Goal: Task Accomplishment & Management: Complete application form

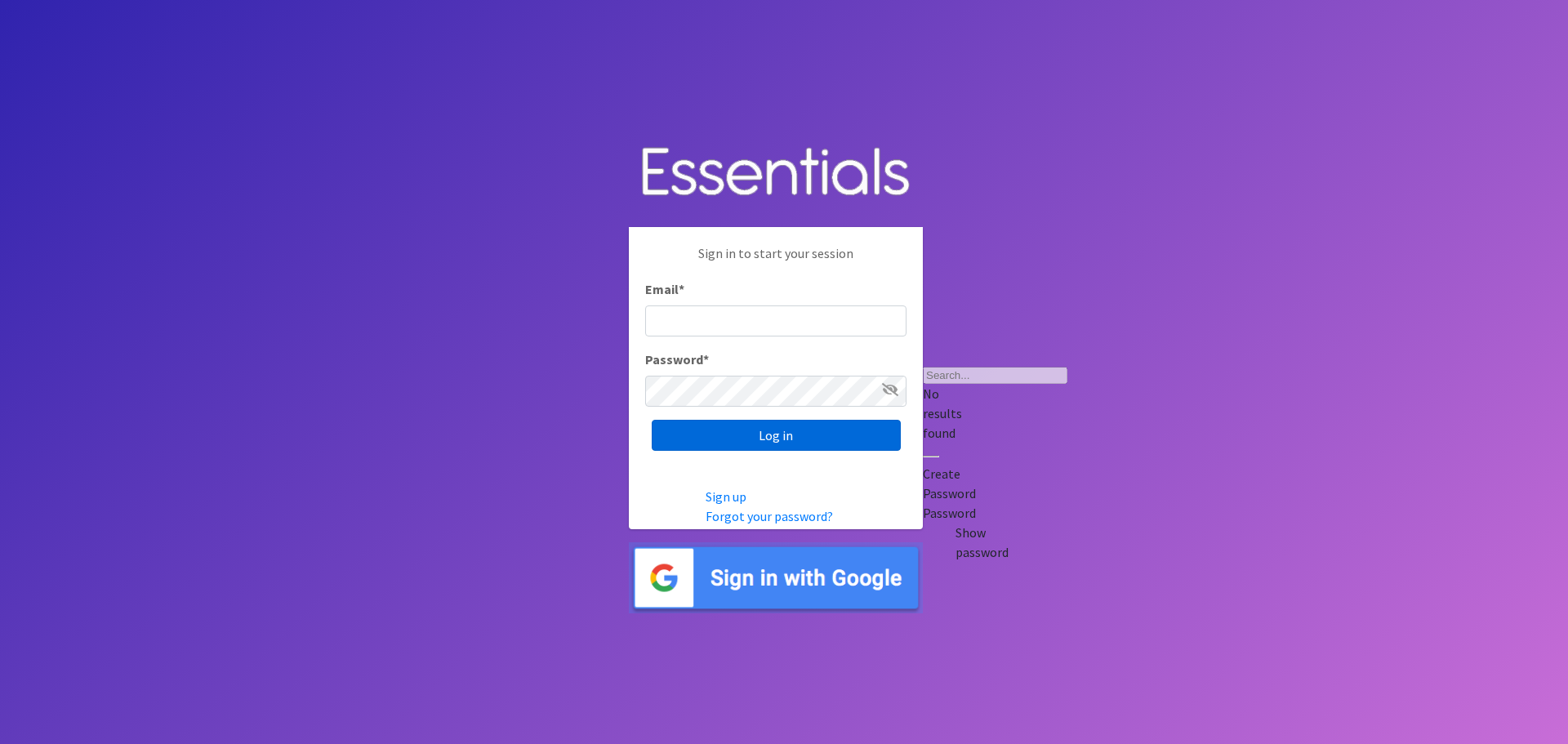
type input "[EMAIL_ADDRESS][DOMAIN_NAME]"
click at [768, 419] on input "Log in" at bounding box center [776, 434] width 249 height 31
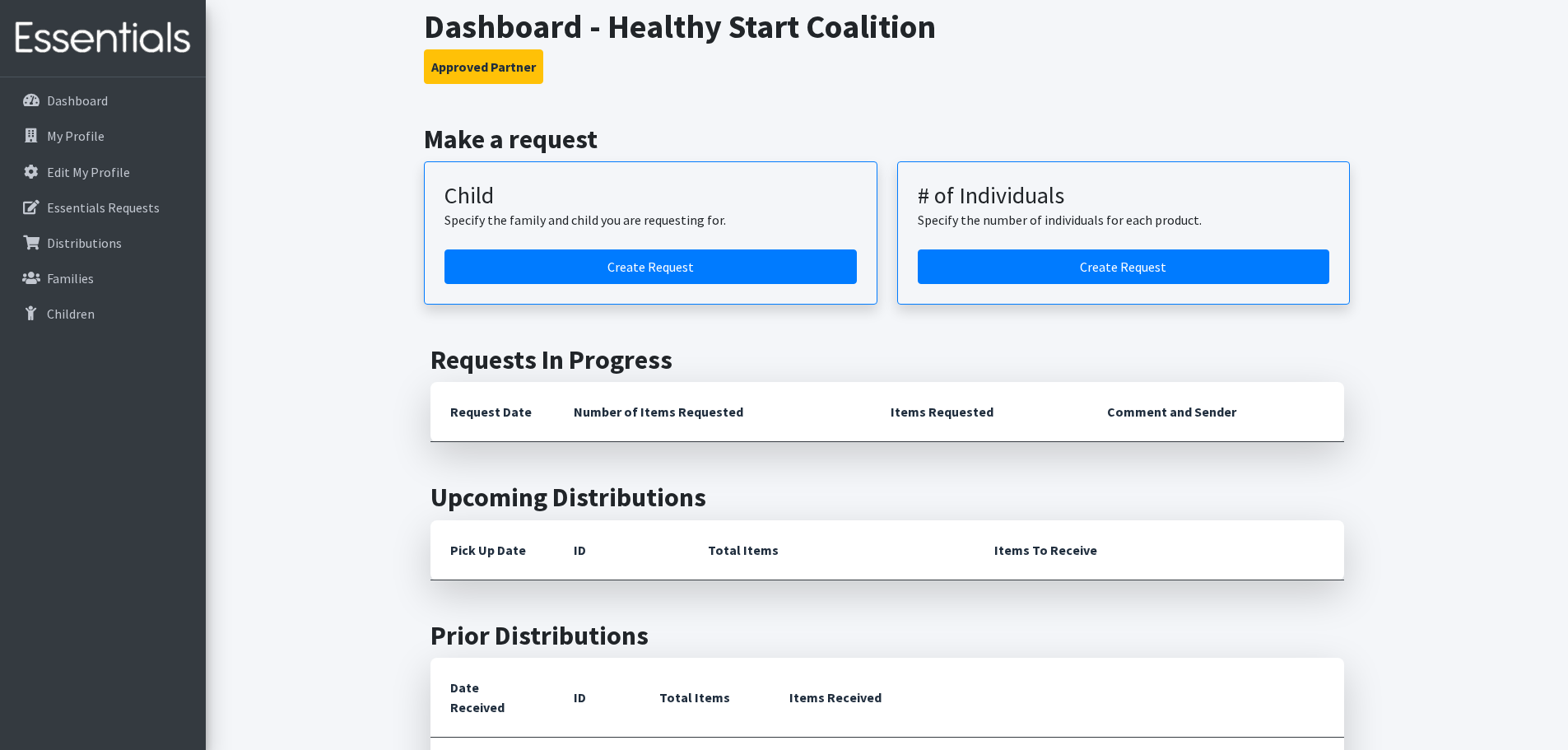
scroll to position [83, 0]
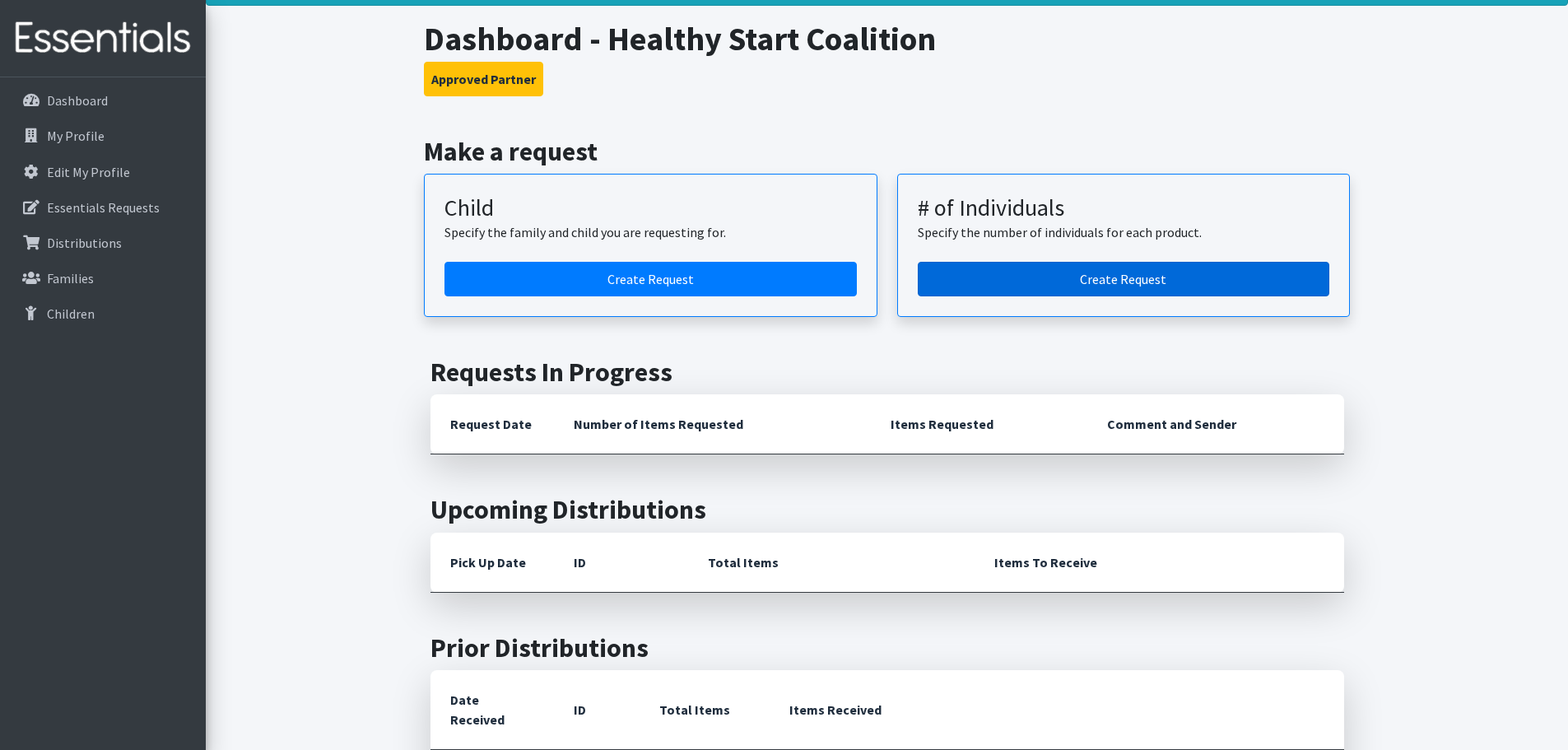
click at [1097, 271] on link "Create Request" at bounding box center [1124, 279] width 412 height 35
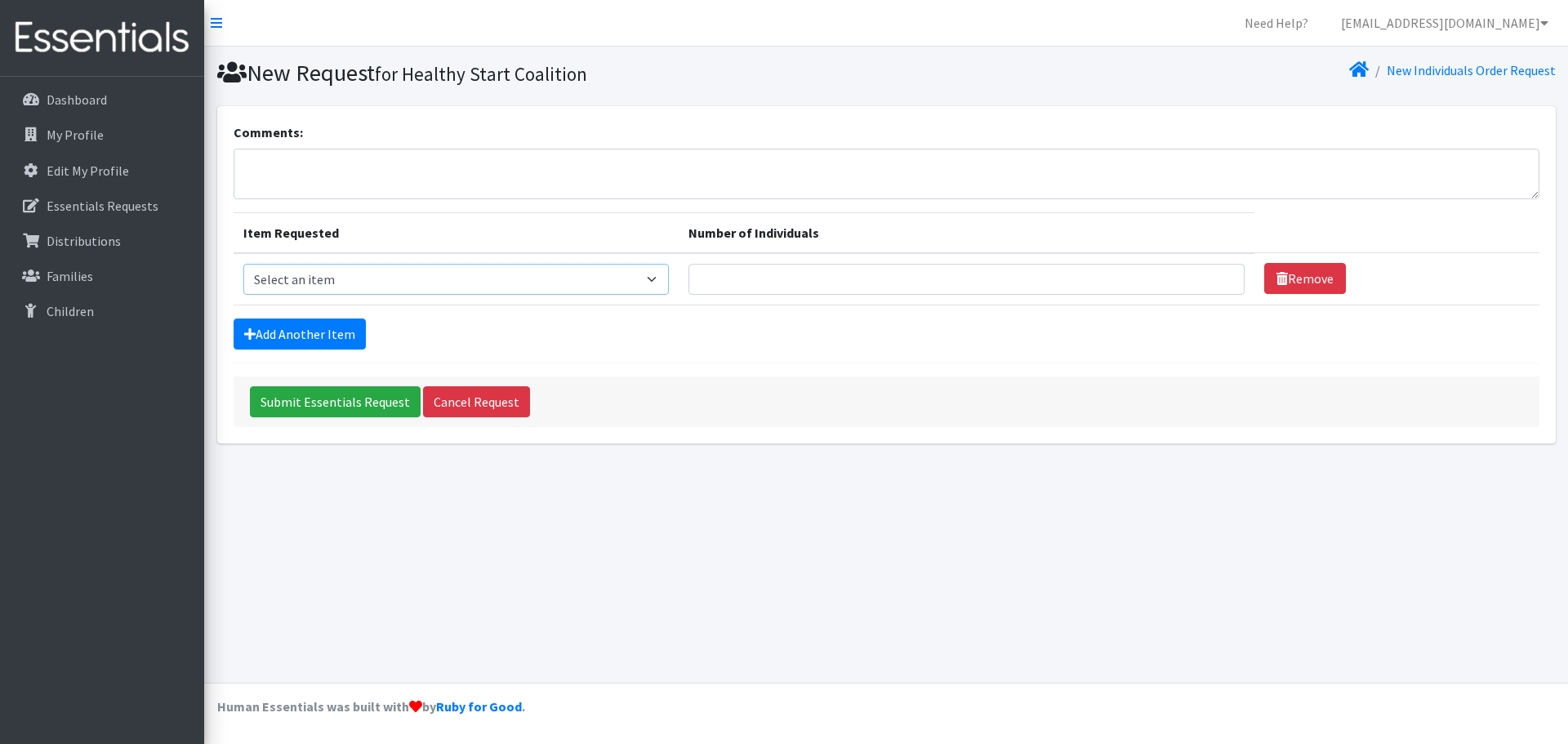
click at [437, 291] on select "Select an item Kids Pull Ups (6T-7T) Newborn Premature Size 1 Size 2 Size 3 Siz…" at bounding box center [455, 278] width 425 height 31
select select "13973"
click at [243, 263] on select "Select an item Kids Pull Ups (6T-7T) Newborn Premature Size 1 Size 2 Size 3 Siz…" at bounding box center [455, 278] width 425 height 31
click at [305, 337] on link "Add Another Item" at bounding box center [300, 334] width 132 height 31
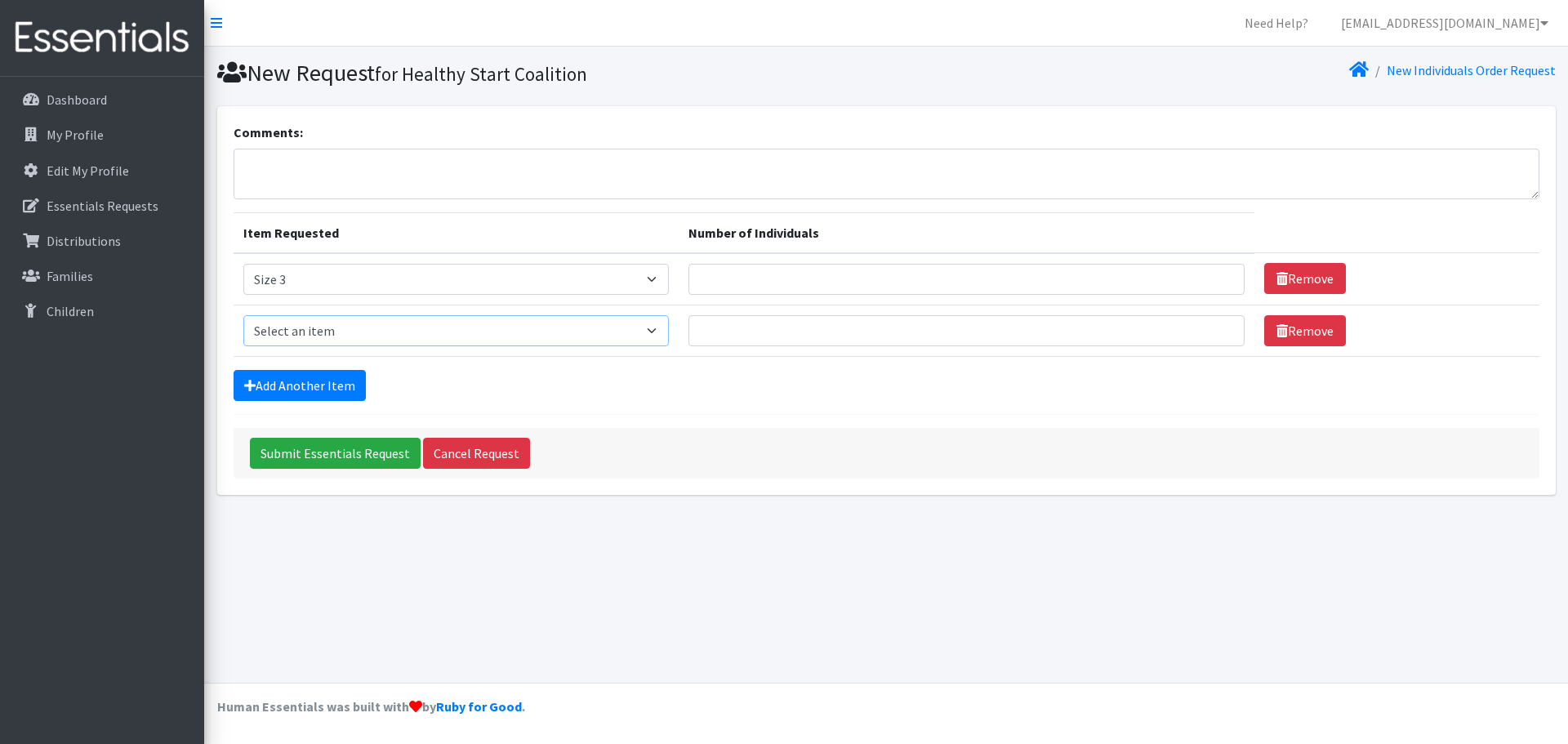
drag, startPoint x: 336, startPoint y: 330, endPoint x: 337, endPoint y: 342, distance: 12.0
click at [336, 330] on select "Select an item Kids Pull Ups (6T-7T) Newborn Premature Size 1 Size 2 Size 3 Siz…" at bounding box center [455, 330] width 425 height 31
select select "13974"
click at [243, 315] on select "Select an item Kids Pull Ups (6T-7T) Newborn Premature Size 1 Size 2 Size 3 Siz…" at bounding box center [455, 330] width 425 height 31
click at [285, 382] on link "Add Another Item" at bounding box center [300, 385] width 132 height 31
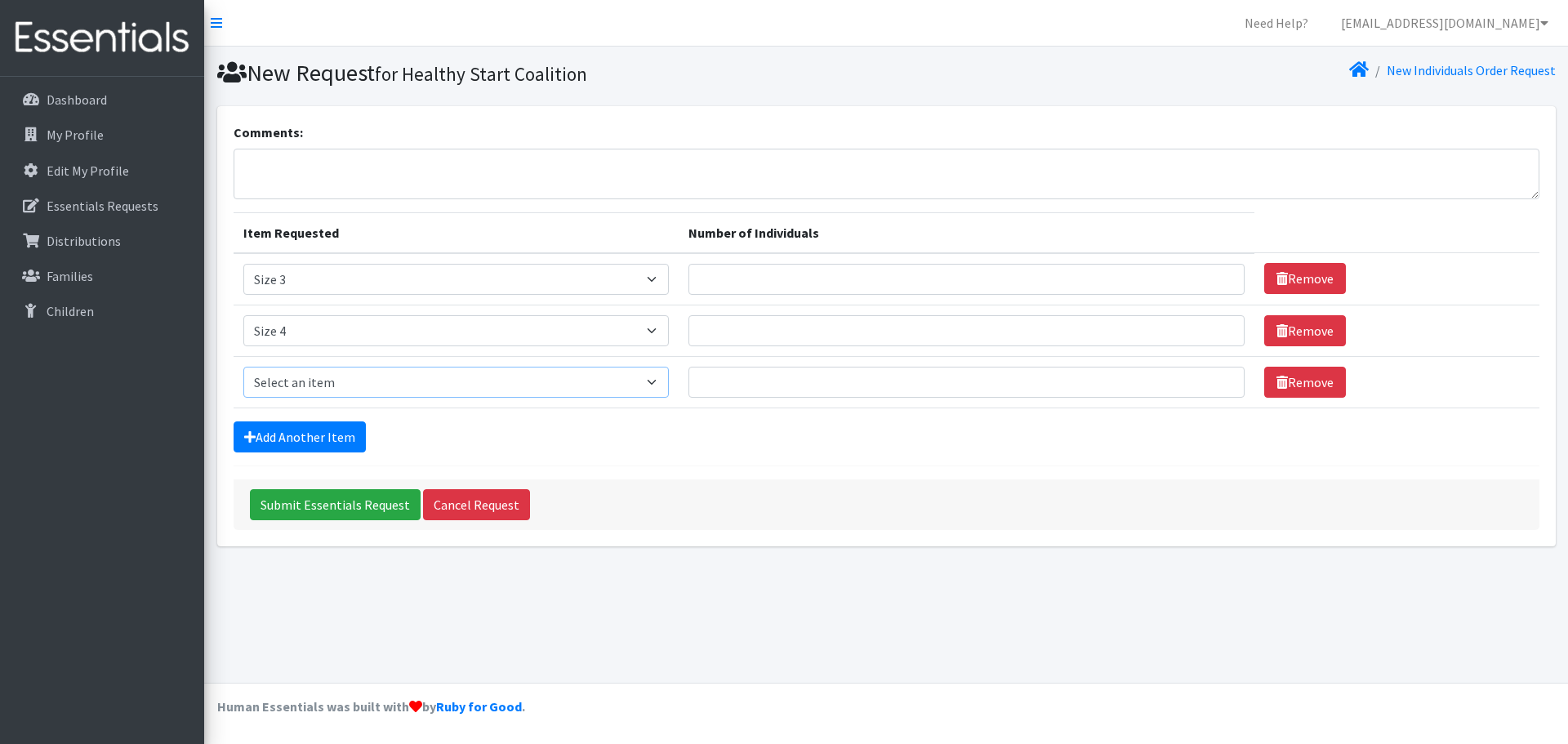
click at [323, 392] on select "Select an item Kids Pull Ups (6T-7T) Newborn Premature Size 1 Size 2 Size 3 Siz…" at bounding box center [455, 381] width 425 height 31
select select "13965"
click at [243, 366] on select "Select an item Kids Pull Ups (6T-7T) Newborn Premature Size 1 Size 2 Size 3 Siz…" at bounding box center [455, 381] width 425 height 31
click at [291, 430] on link "Add Another Item" at bounding box center [300, 436] width 132 height 31
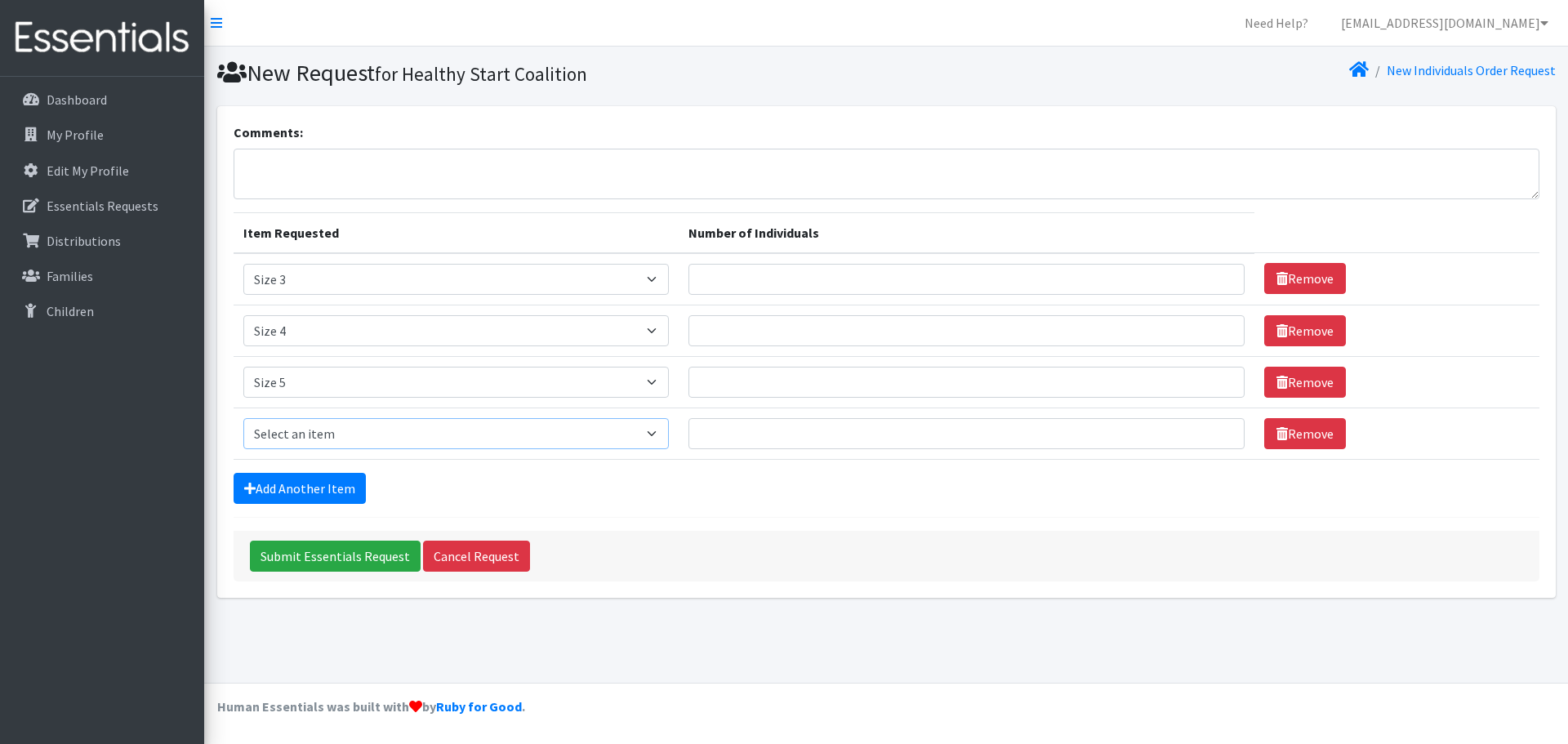
click at [303, 438] on select "Select an item Kids Pull Ups (6T-7T) Newborn Premature Size 1 Size 2 Size 3 Siz…" at bounding box center [455, 433] width 425 height 31
select select "13943"
click at [243, 418] on select "Select an item Kids Pull Ups (6T-7T) Newborn Premature Size 1 Size 2 Size 3 Siz…" at bounding box center [455, 433] width 425 height 31
click at [929, 287] on input "Number of Individuals" at bounding box center [965, 278] width 556 height 31
type input "2"
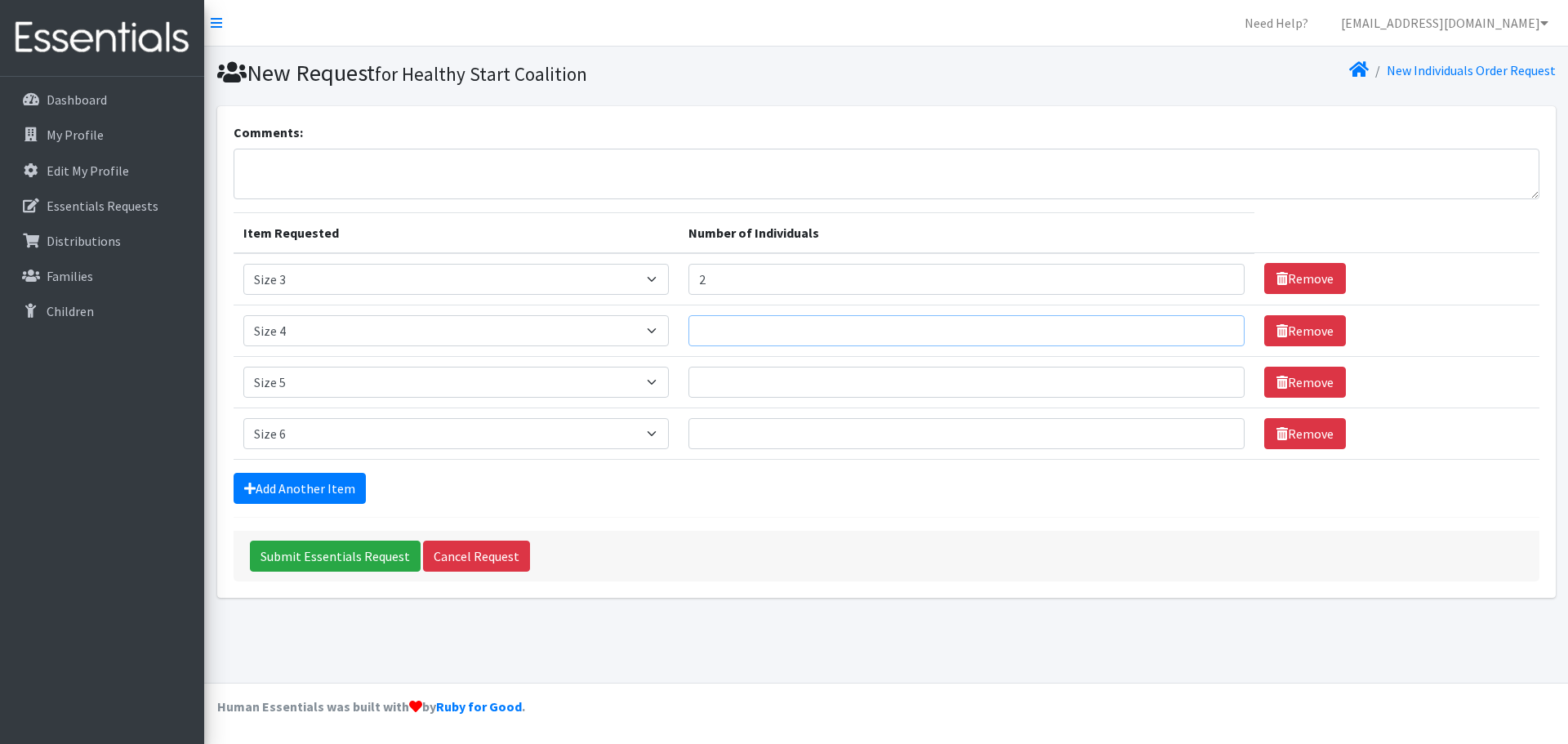
click at [796, 343] on input "Number of Individuals" at bounding box center [965, 330] width 556 height 31
type input "2"
click at [790, 377] on input "Number of Individuals" at bounding box center [965, 381] width 556 height 31
click at [678, 433] on td "Item Requested Select an item Kids Pull Ups (6T-7T) Newborn Premature Size 1 Si…" at bounding box center [455, 433] width 445 height 51
click at [694, 438] on td "Number of Individuals" at bounding box center [966, 433] width 576 height 51
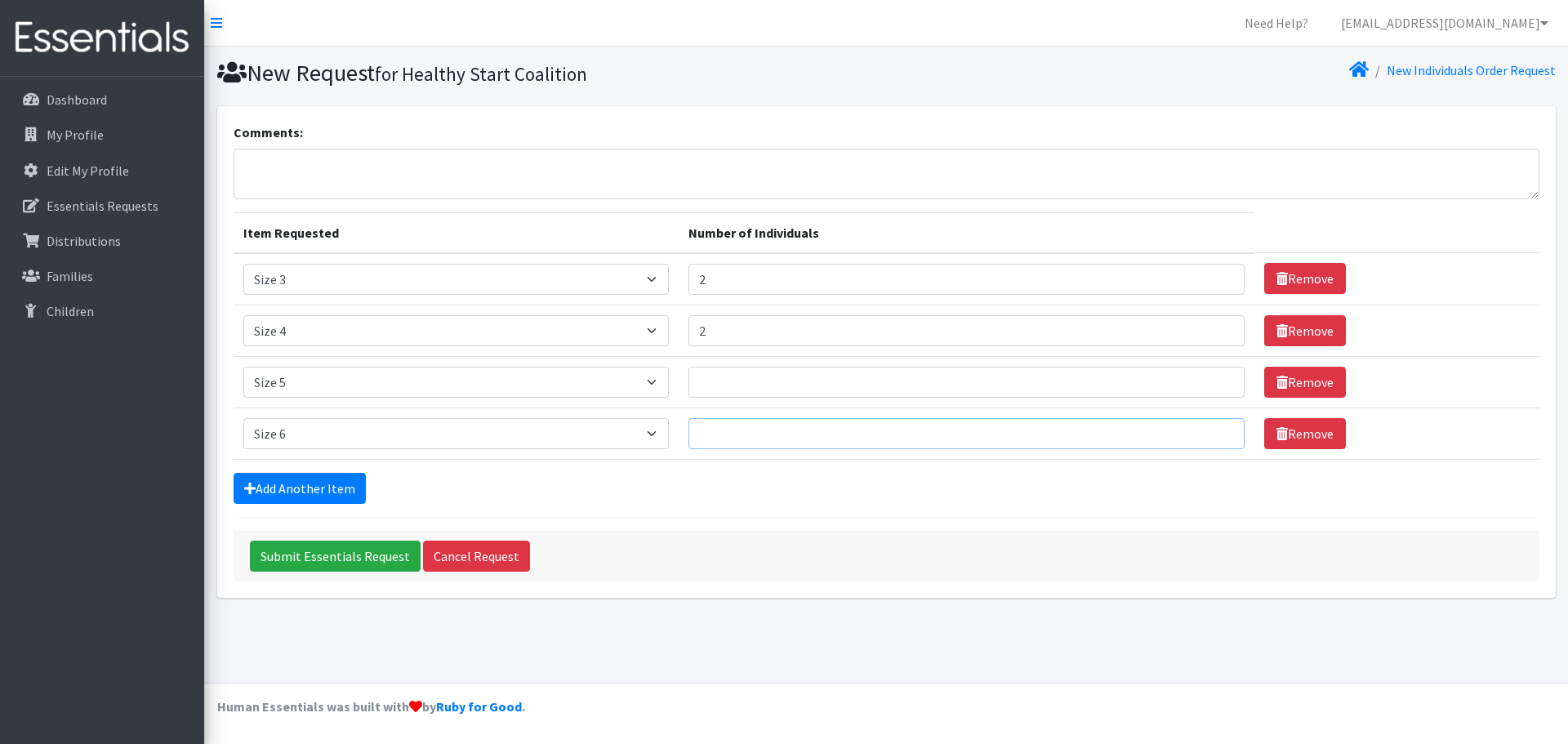
click at [714, 438] on input "Number of Individuals" at bounding box center [965, 433] width 556 height 31
type input "4"
click at [736, 396] on input "Number of Individuals" at bounding box center [965, 381] width 556 height 31
type input "6"
click at [396, 551] on input "Submit Essentials Request" at bounding box center [336, 556] width 171 height 31
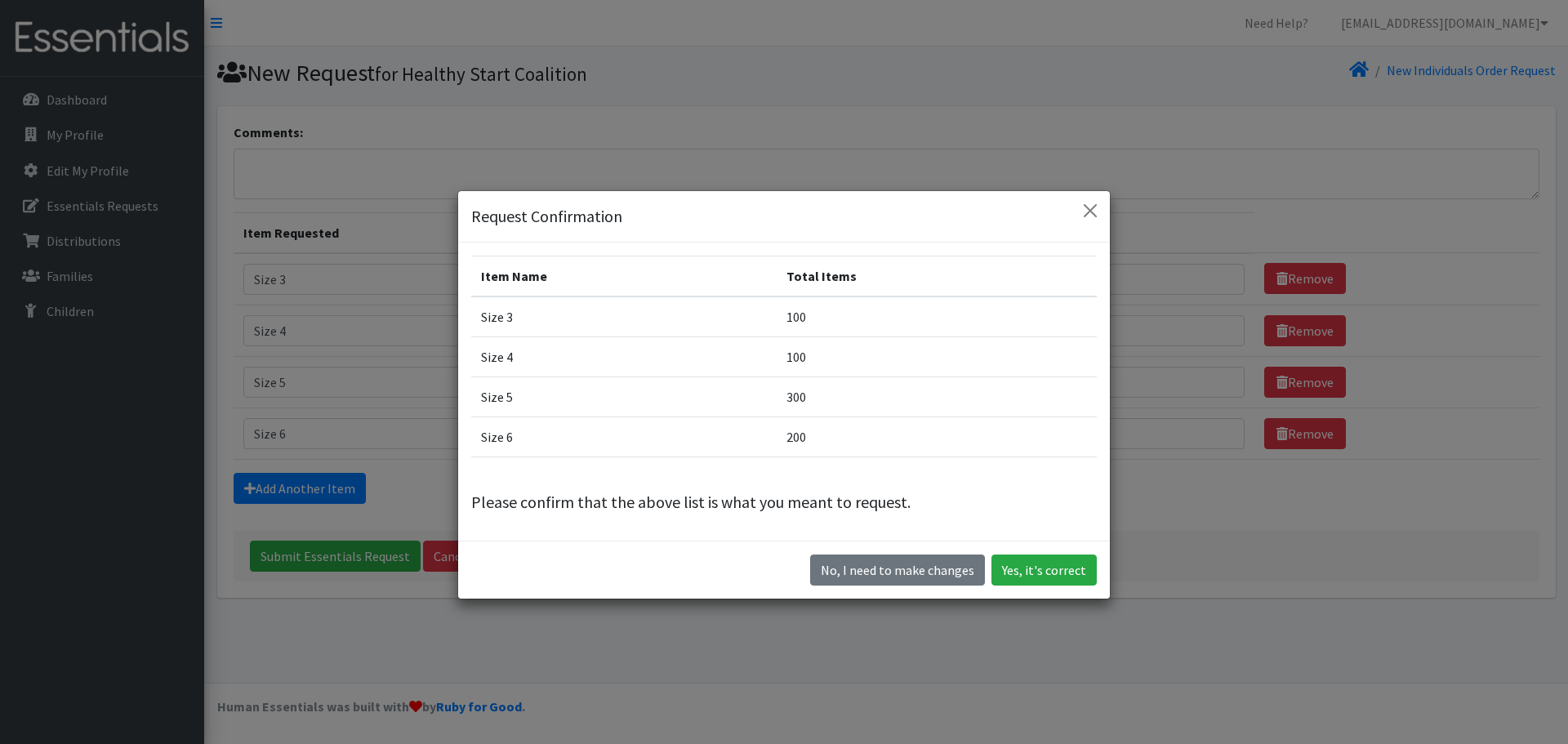
click at [1099, 200] on div "Request Confirmation" at bounding box center [784, 217] width 652 height 51
click at [1091, 201] on button "Close" at bounding box center [1091, 210] width 26 height 26
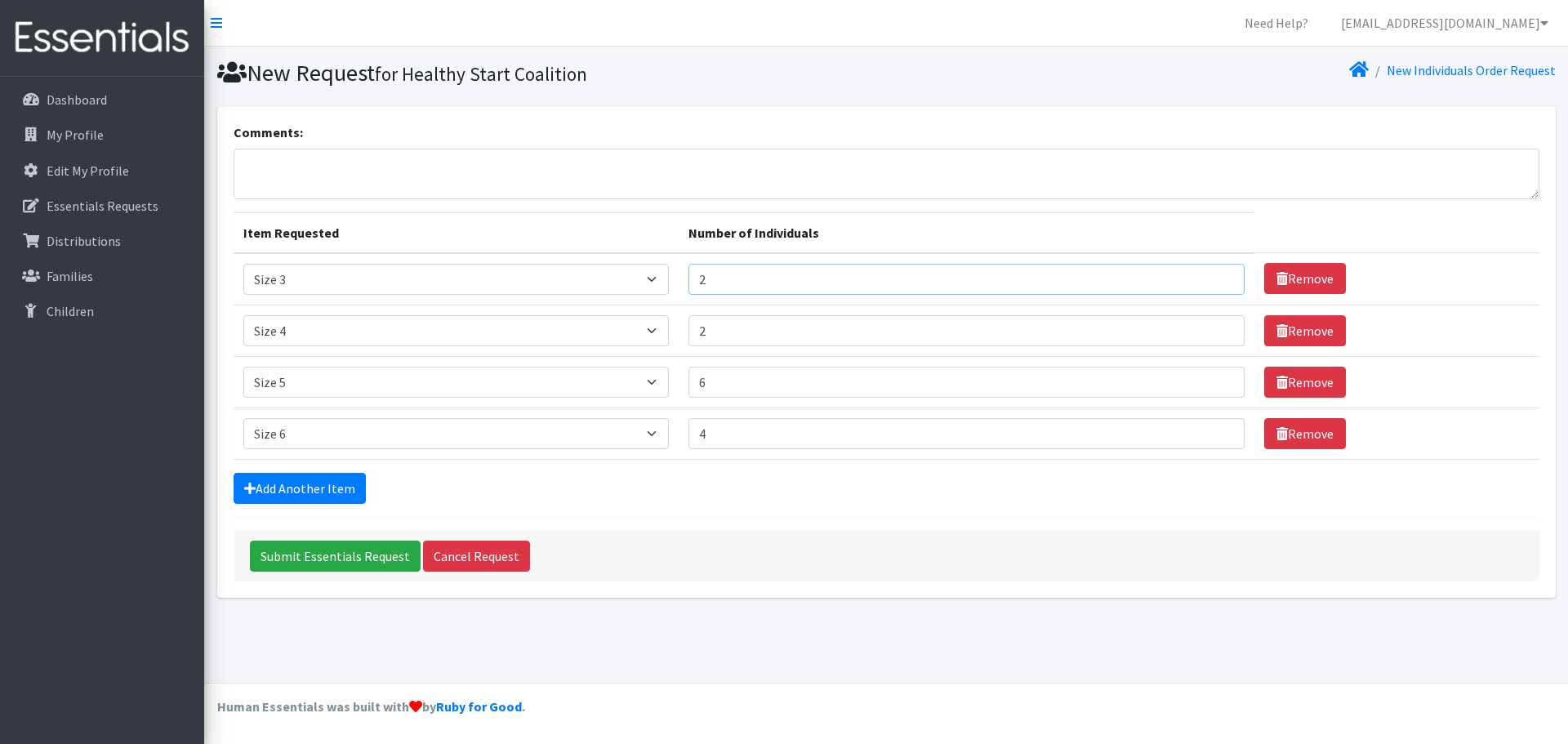
drag, startPoint x: 733, startPoint y: 277, endPoint x: 700, endPoint y: 286, distance: 34.2
click at [700, 285] on input "2" at bounding box center [965, 278] width 556 height 31
drag, startPoint x: 714, startPoint y: 330, endPoint x: 684, endPoint y: 334, distance: 30.3
click at [684, 334] on tr "Item Requested Select an item Kids Pull Ups (6T-7T) Newborn Premature Size 1 Si…" at bounding box center [886, 330] width 1305 height 51
click at [711, 288] on input "Number of Individuals" at bounding box center [965, 278] width 556 height 31
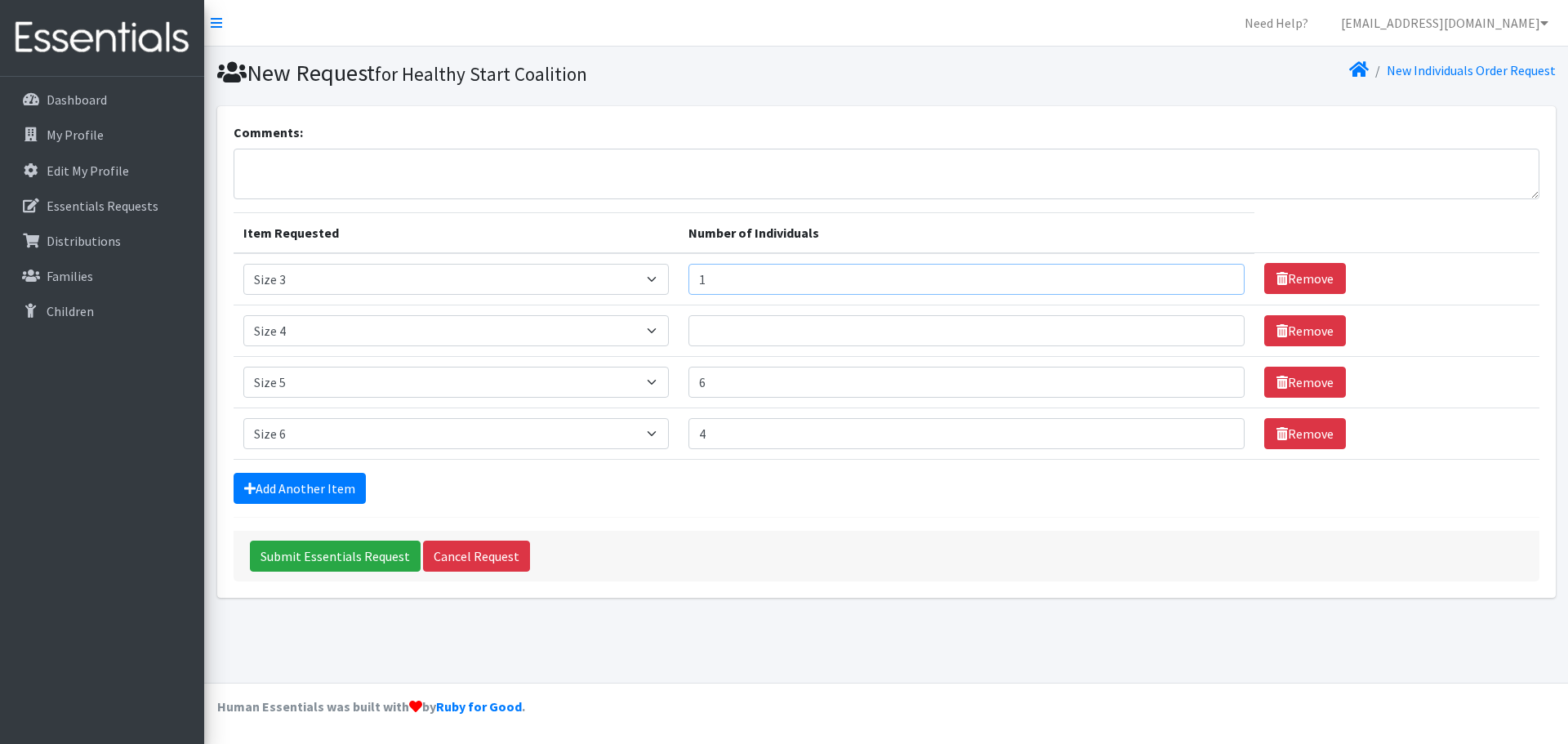
type input "1"
click at [736, 338] on input "Number of Individuals" at bounding box center [965, 330] width 556 height 31
type input "1"
drag, startPoint x: 736, startPoint y: 380, endPoint x: 714, endPoint y: 418, distance: 43.9
click at [696, 388] on input "6" at bounding box center [965, 381] width 556 height 31
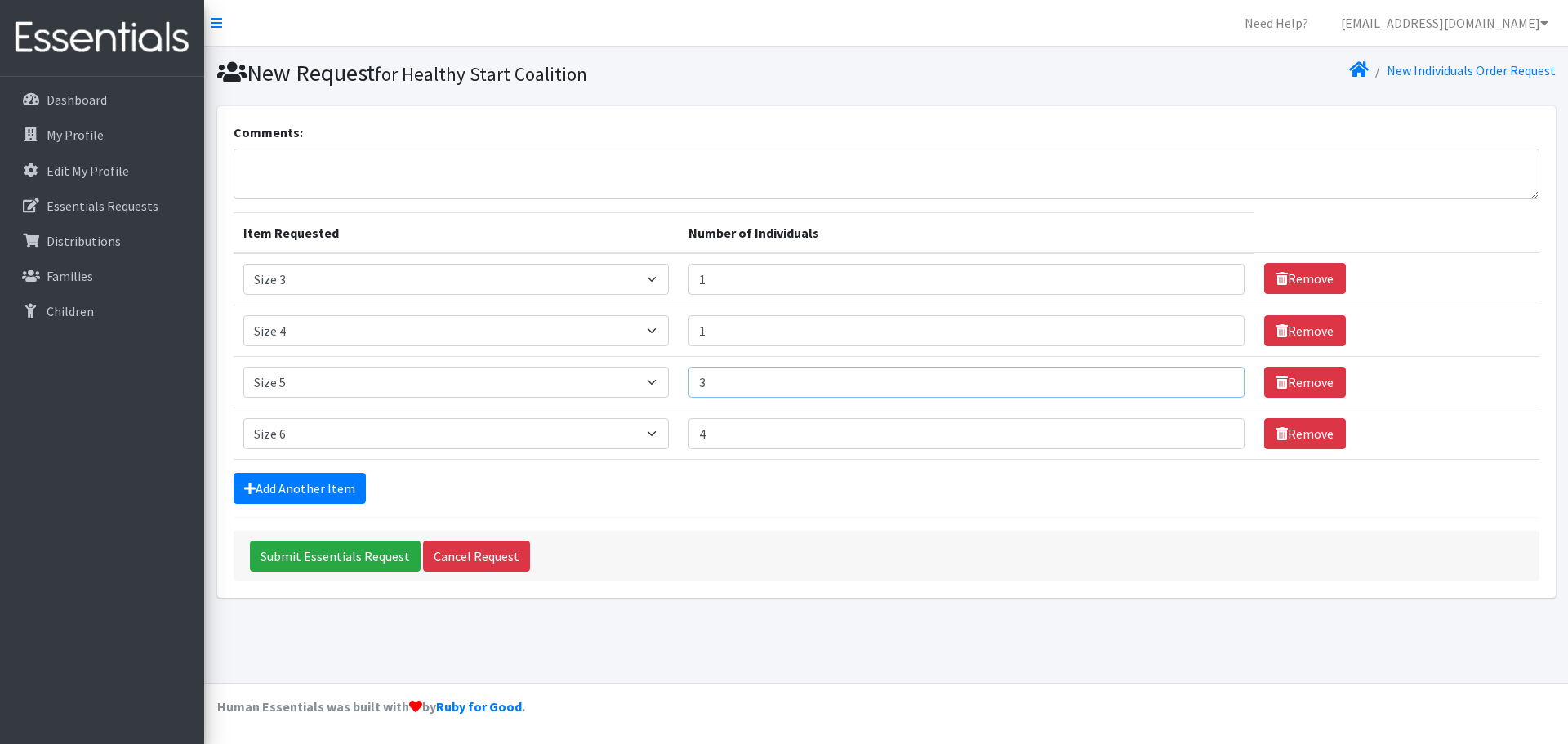
type input "3"
drag, startPoint x: 699, startPoint y: 438, endPoint x: 684, endPoint y: 438, distance: 15.0
click at [684, 438] on tr "Item Requested Select an item Kids Pull Ups (6T-7T) Newborn Premature Size 1 Si…" at bounding box center [886, 433] width 1305 height 51
type input "2"
click at [351, 565] on input "Submit Essentials Request" at bounding box center [336, 556] width 171 height 31
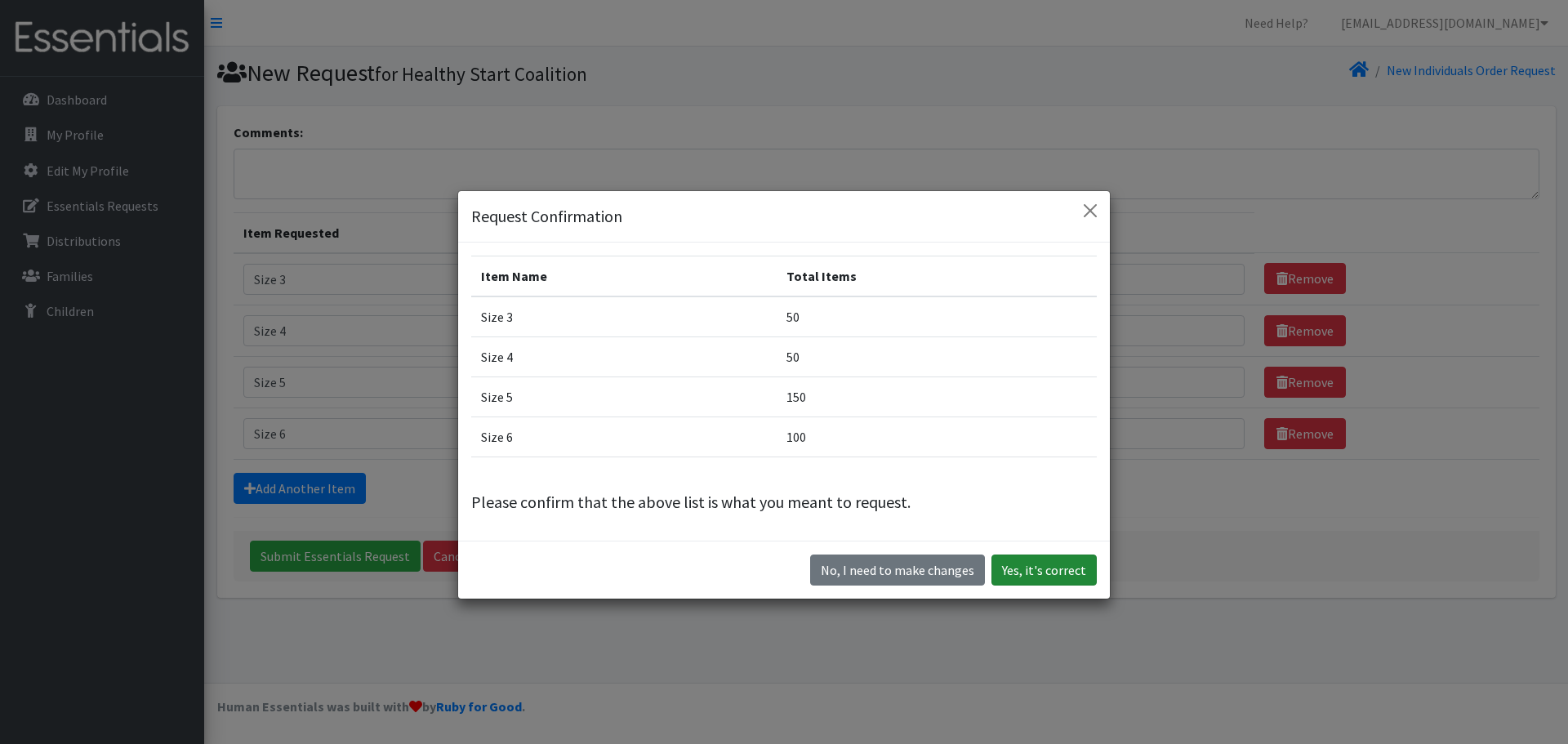
click at [1061, 561] on button "Yes, it's correct" at bounding box center [1044, 569] width 106 height 31
